Goal: Information Seeking & Learning: Learn about a topic

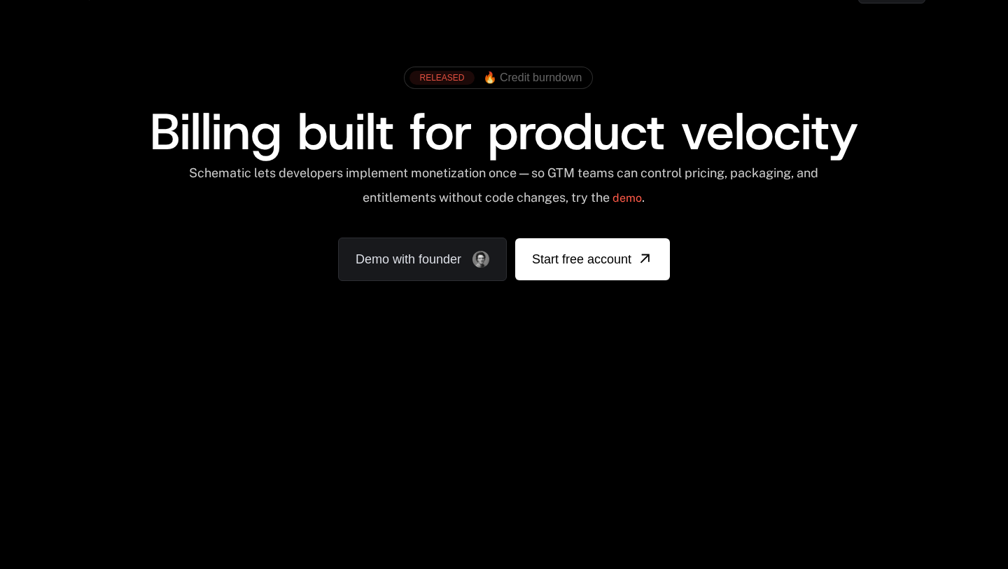
click at [484, 76] on span "🔥 Credit burndown" at bounding box center [532, 77] width 99 height 13
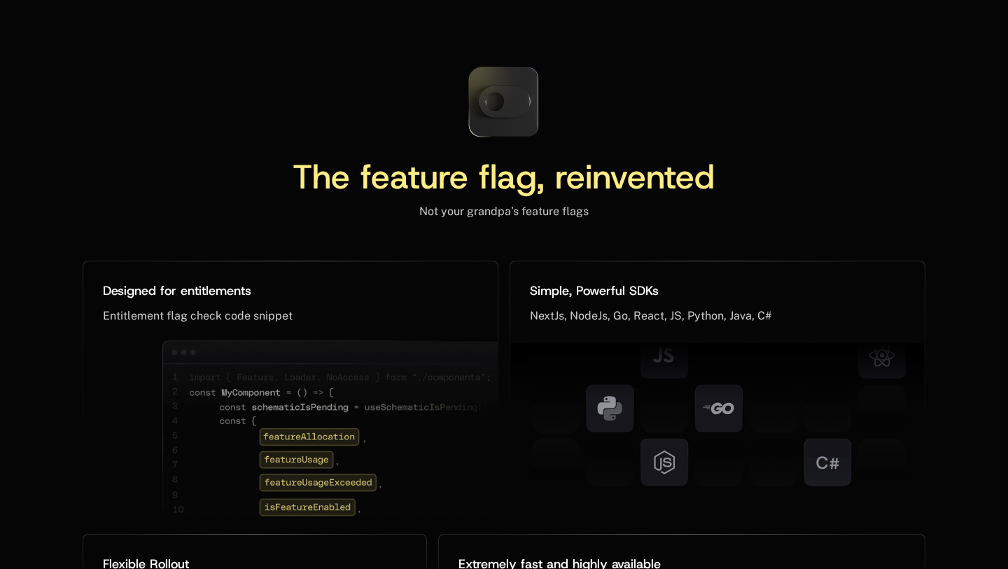
scroll to position [6501, 0]
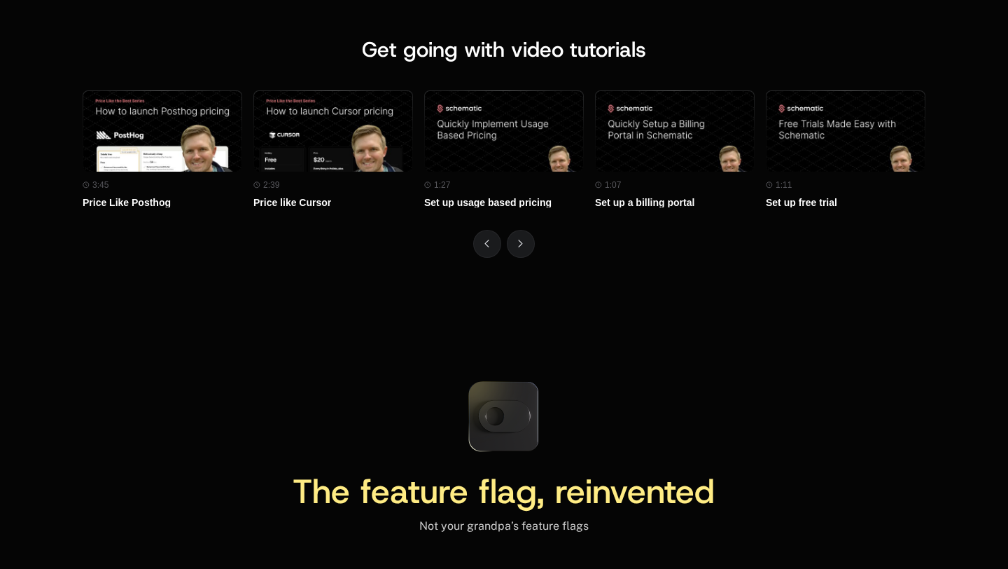
scroll to position [6249, 0]
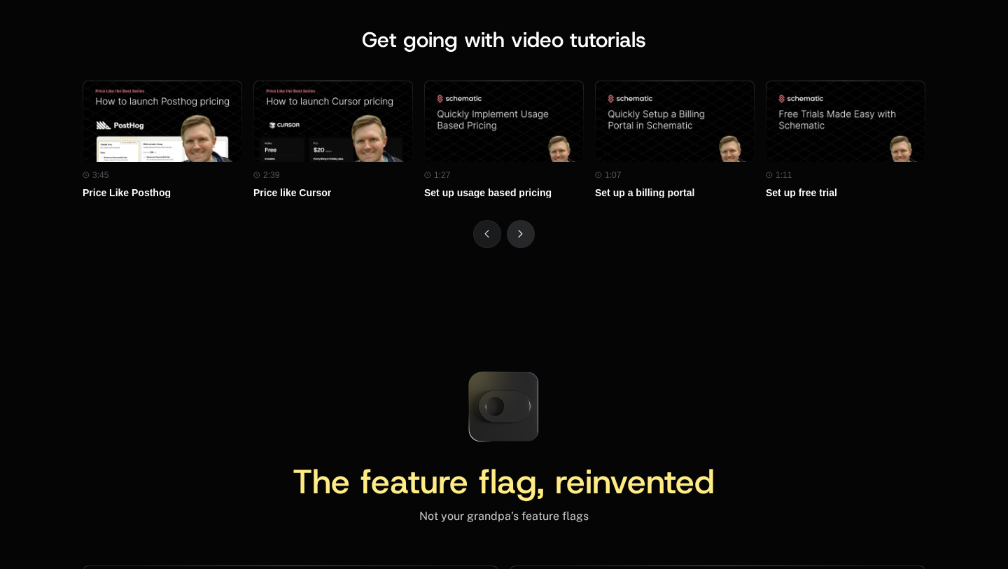
click at [520, 221] on button "Next" at bounding box center [521, 234] width 28 height 28
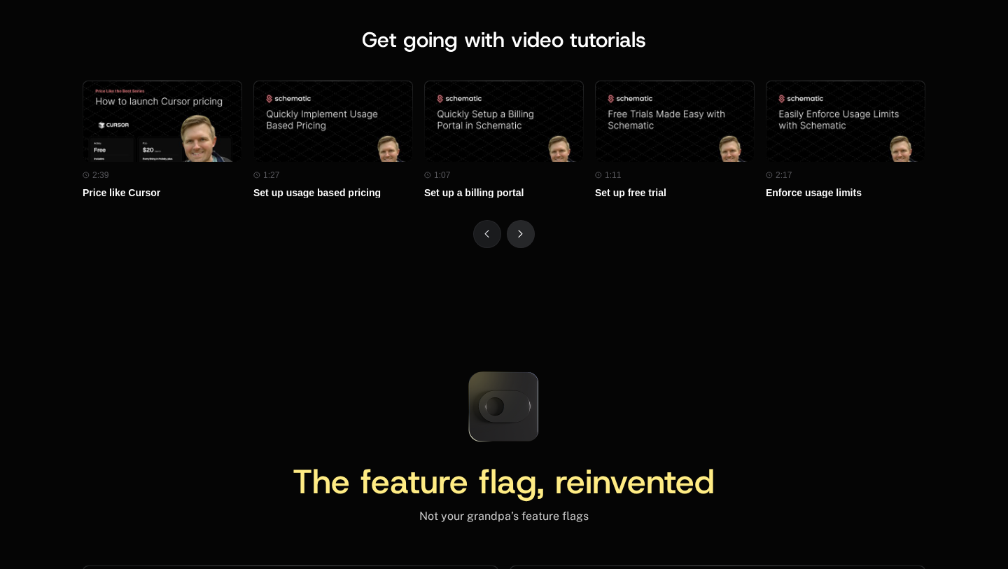
click at [520, 221] on button "Next" at bounding box center [521, 234] width 28 height 28
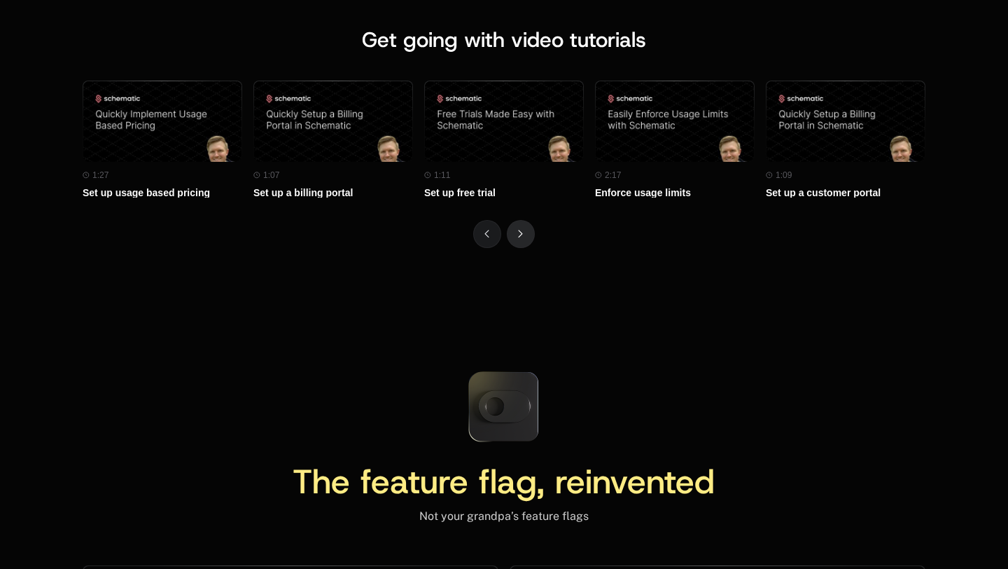
click at [520, 221] on button "Next" at bounding box center [521, 234] width 28 height 28
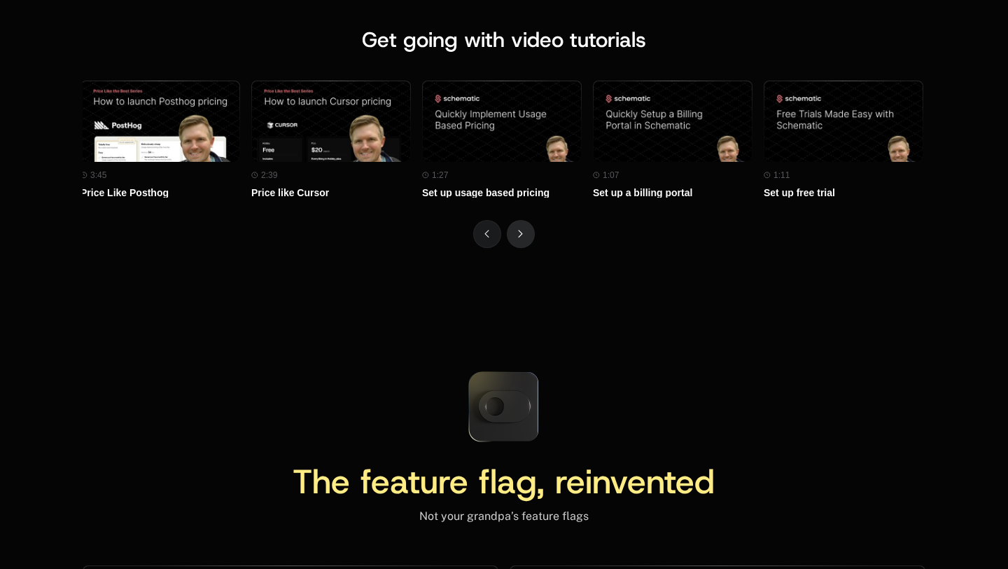
scroll to position [0, 0]
click at [520, 221] on button "Next" at bounding box center [521, 234] width 28 height 28
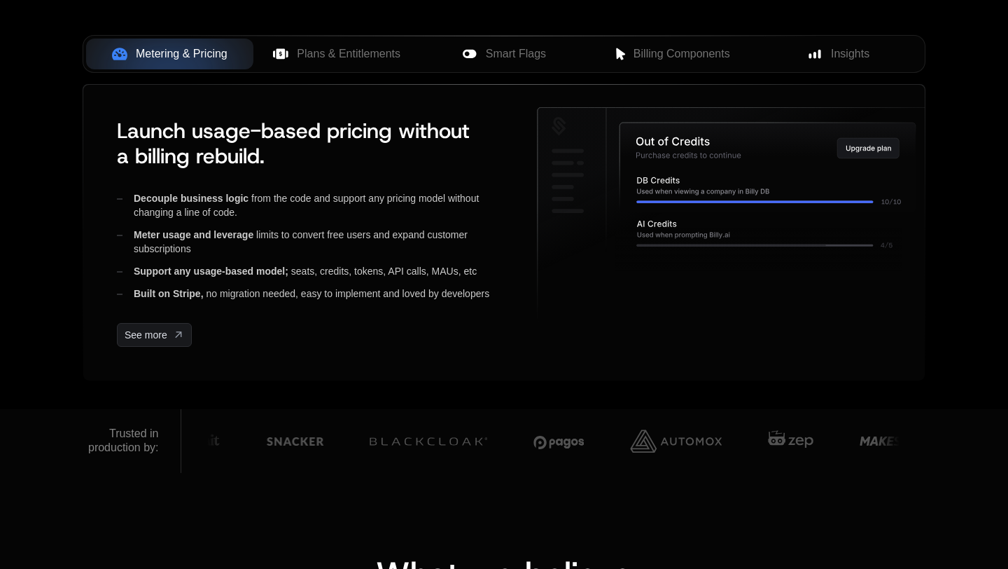
scroll to position [473, 0]
